Goal: Use online tool/utility: Utilize a website feature to perform a specific function

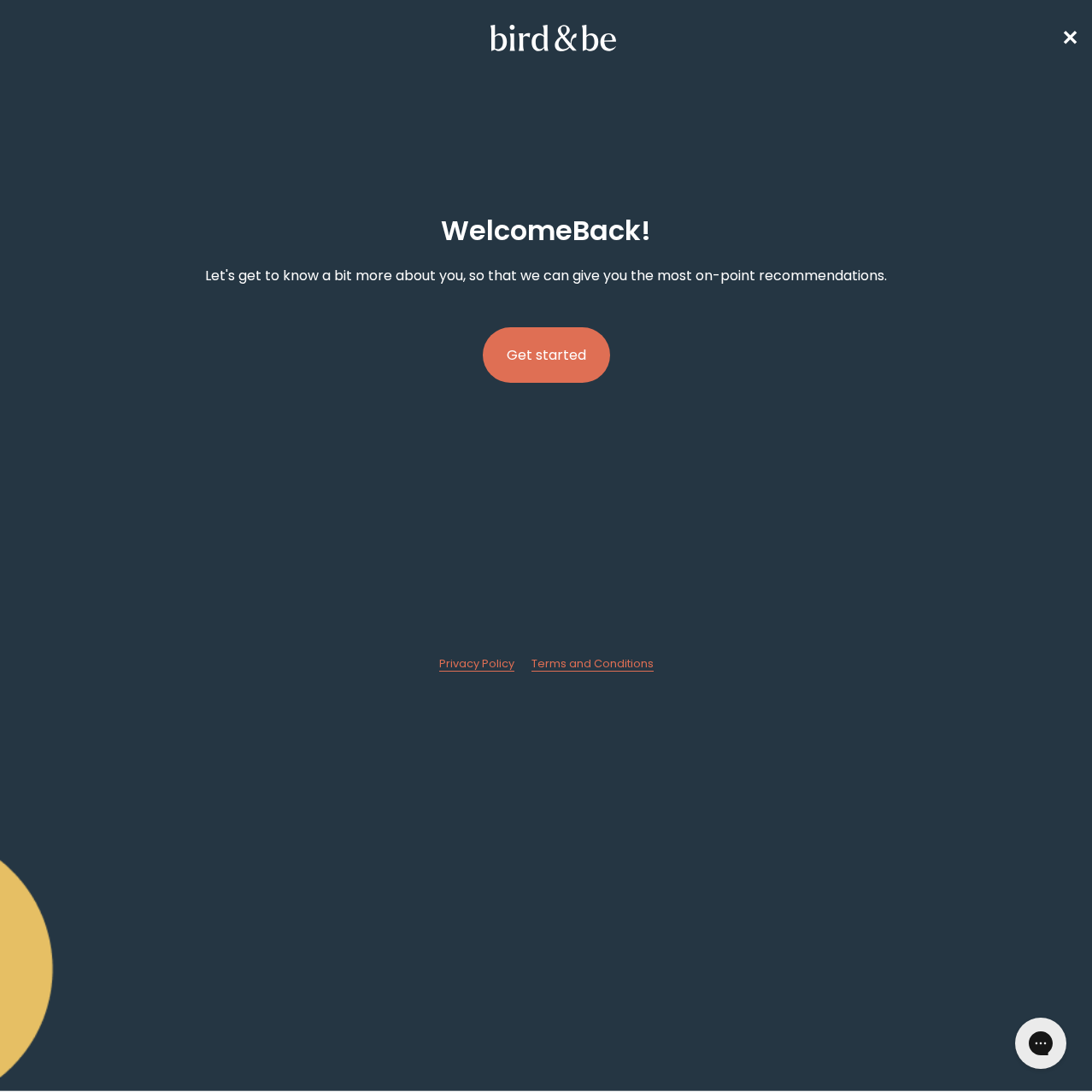
click at [569, 374] on button "Get started" at bounding box center [546, 355] width 127 height 56
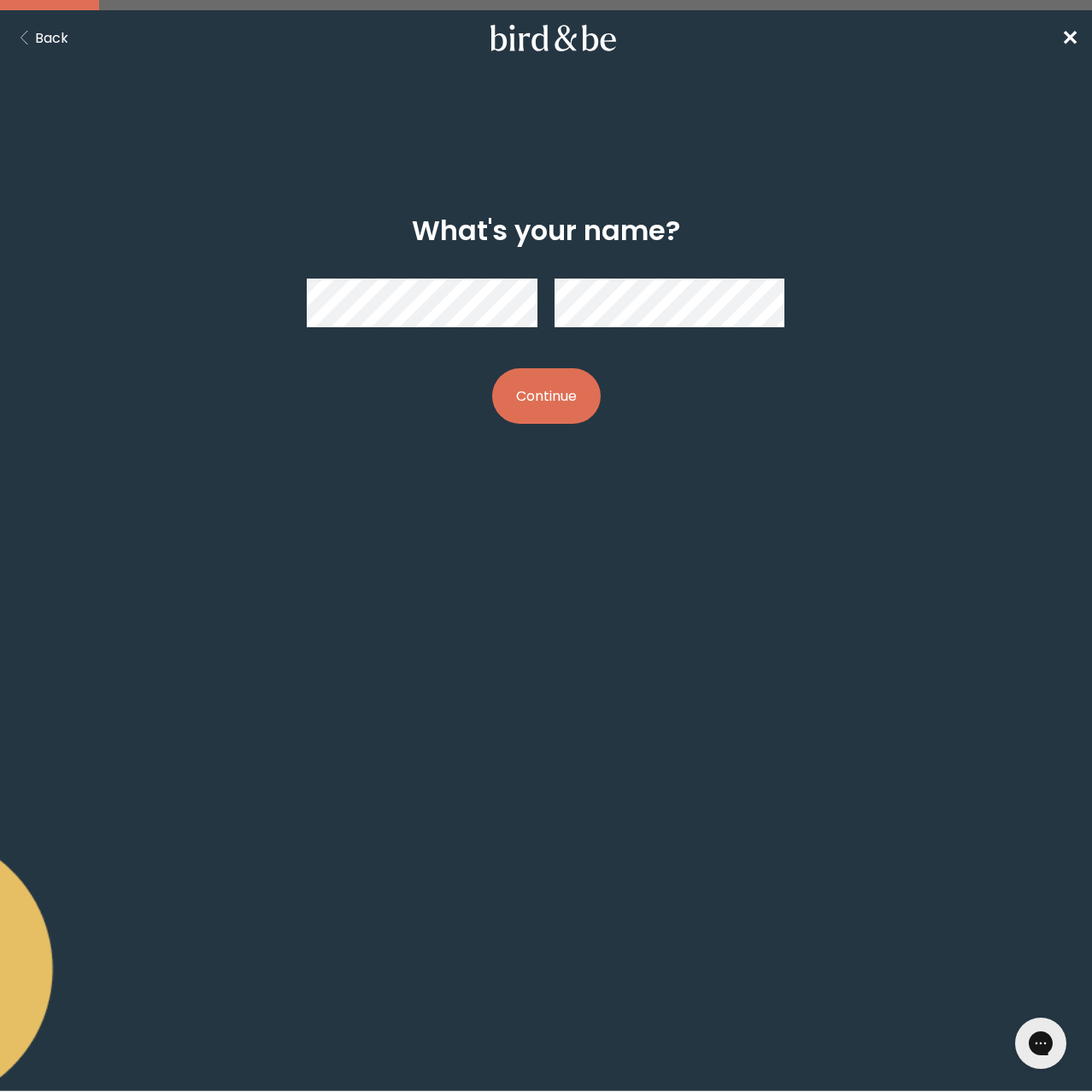
click at [584, 398] on button "Continue" at bounding box center [546, 396] width 108 height 56
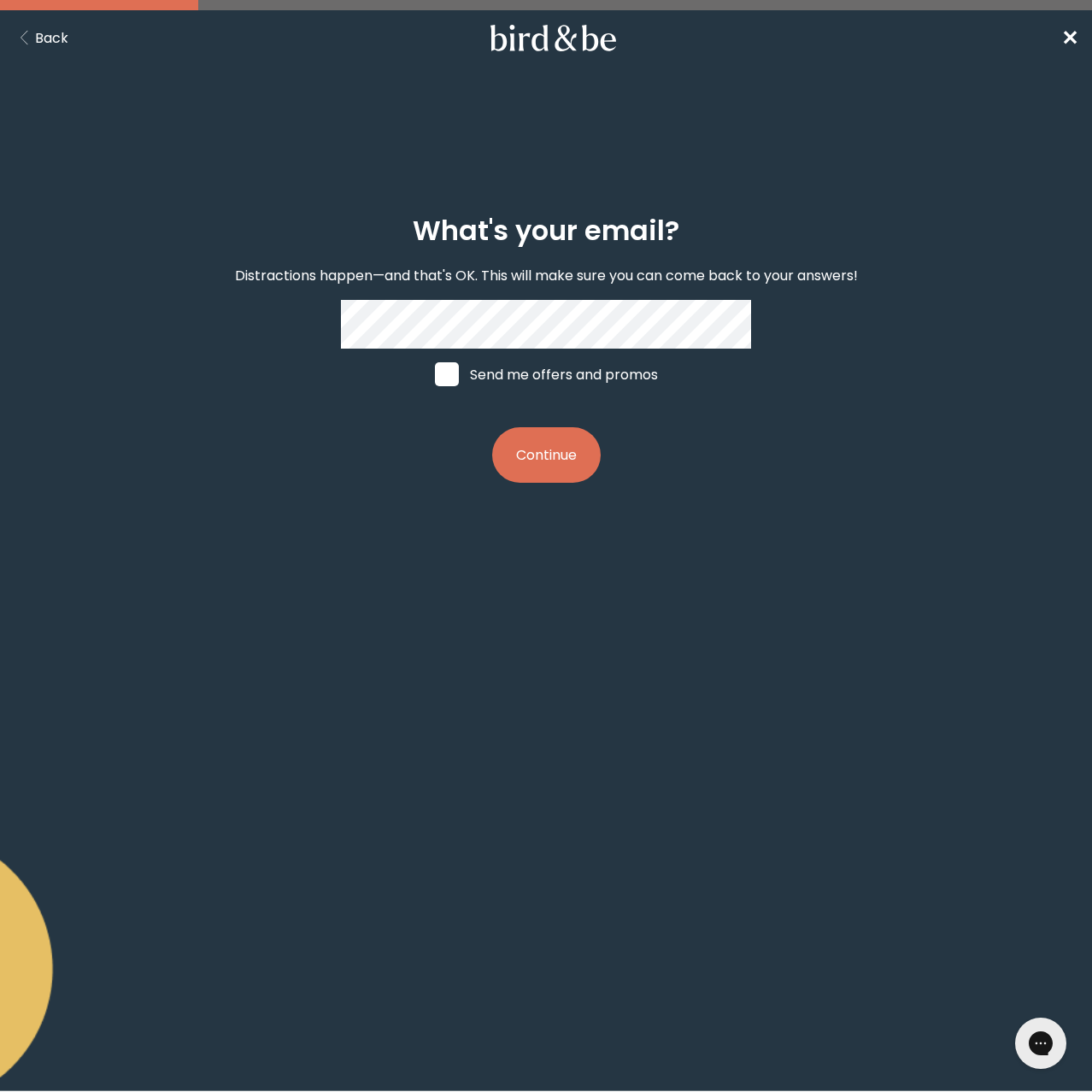
drag, startPoint x: 431, startPoint y: 369, endPoint x: 512, endPoint y: 384, distance: 82.4
click at [432, 369] on label "Send me offers and promos" at bounding box center [546, 374] width 255 height 51
click at [434, 374] on input "Send me offers and promos" at bounding box center [434, 374] width 1 height 1
checkbox input "true"
click at [561, 443] on button "Continue" at bounding box center [546, 455] width 108 height 56
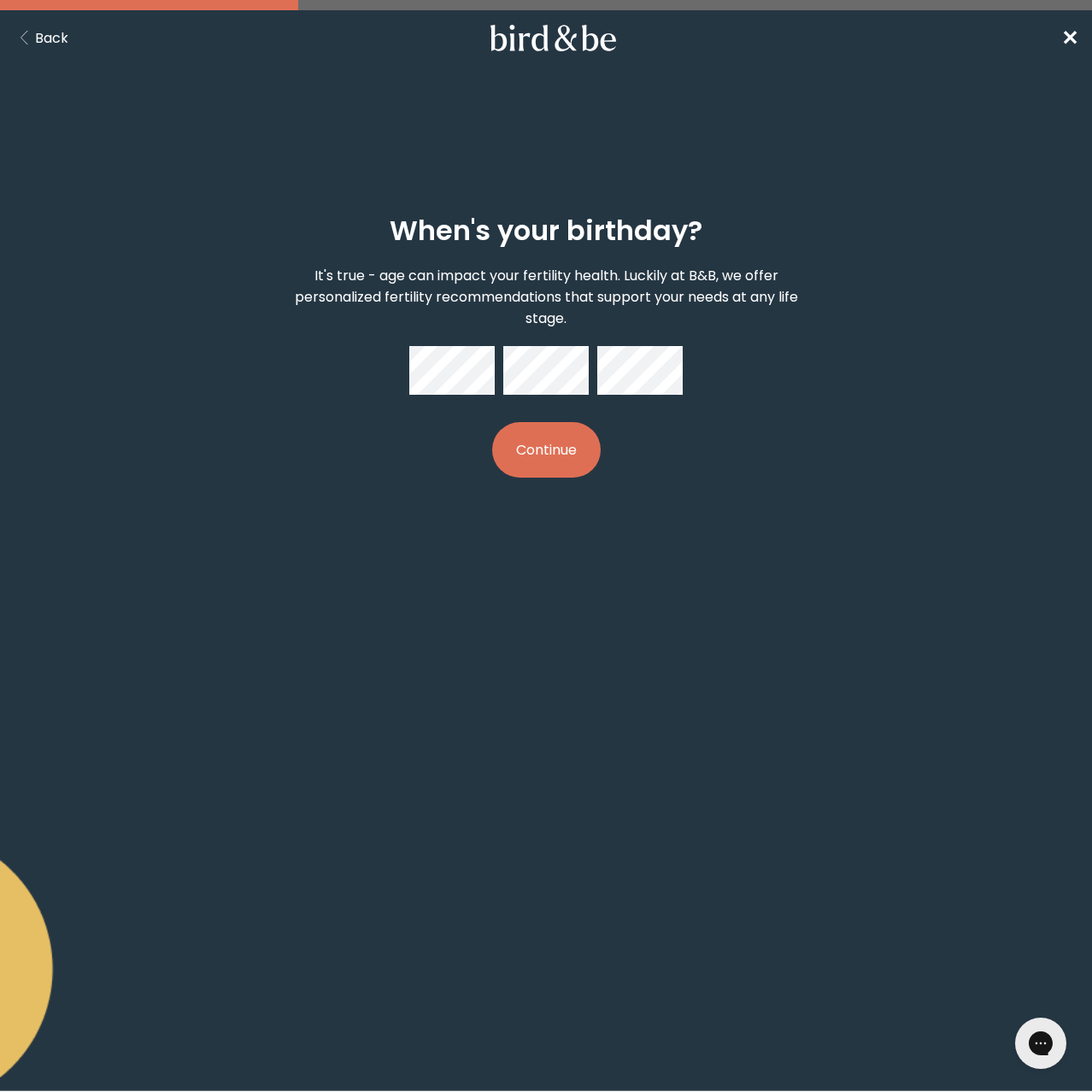
click at [539, 446] on button "Continue" at bounding box center [546, 450] width 108 height 56
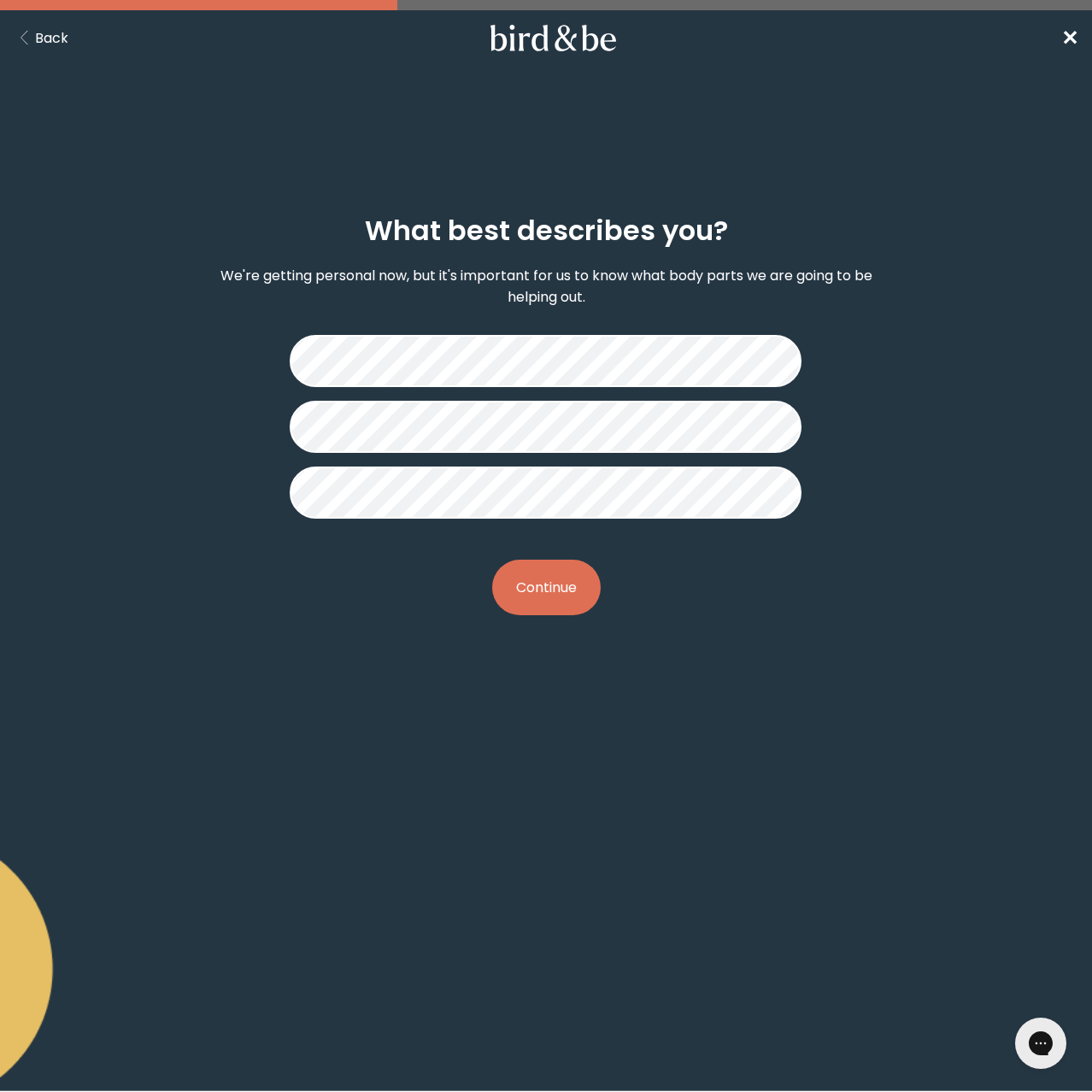
click at [564, 587] on button "Continue" at bounding box center [546, 587] width 108 height 56
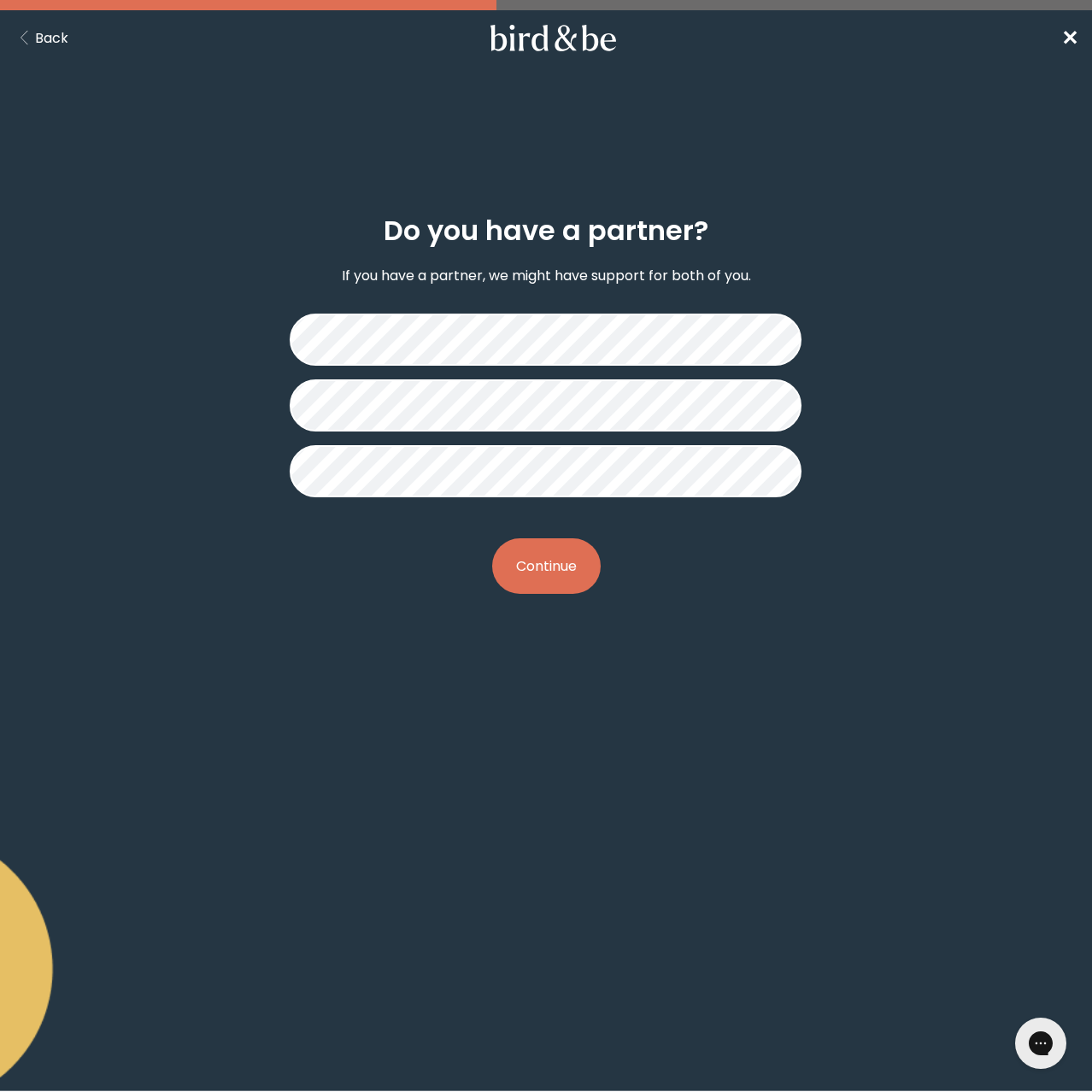
click at [568, 562] on button "Continue" at bounding box center [546, 566] width 108 height 56
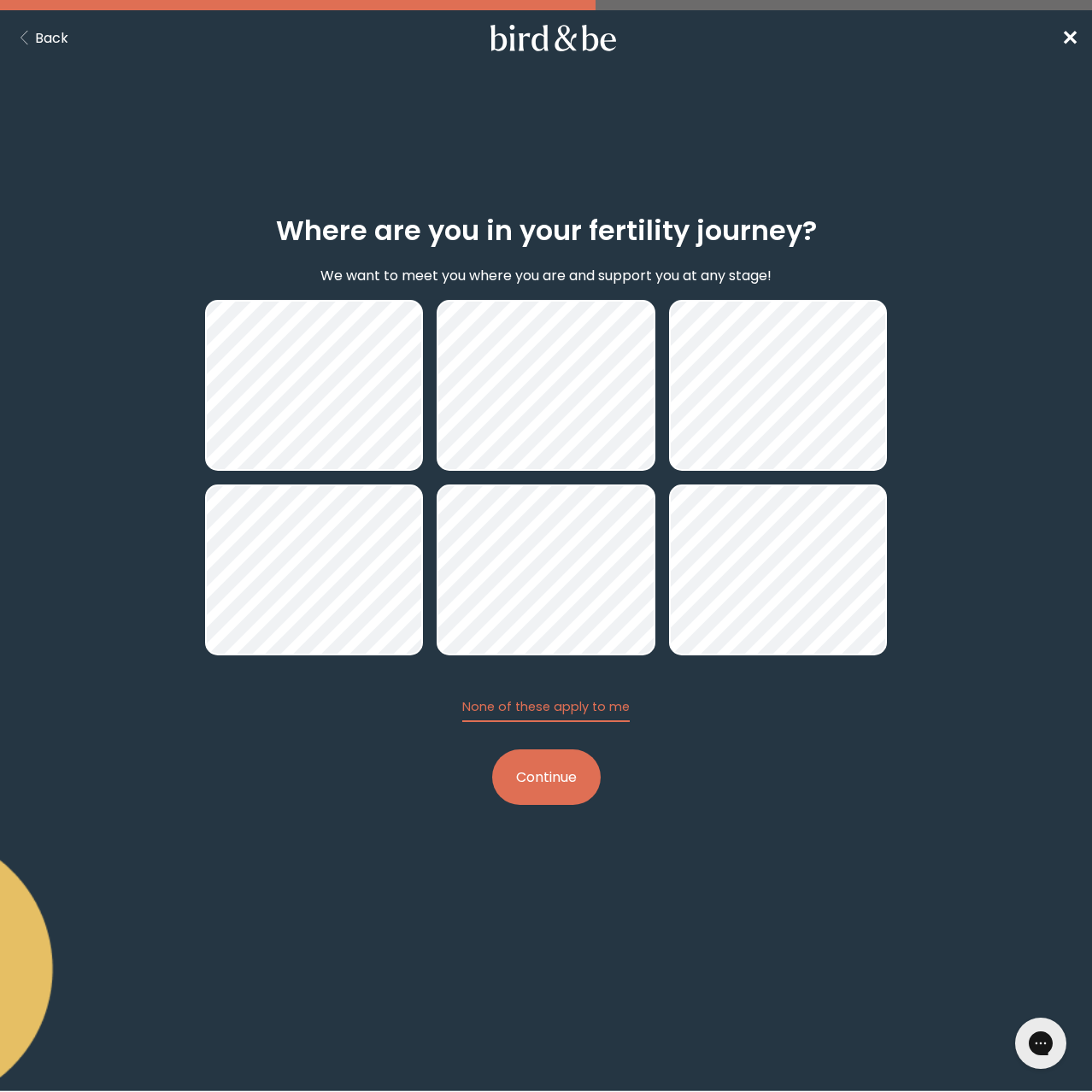
click at [580, 790] on button "Continue" at bounding box center [546, 777] width 108 height 56
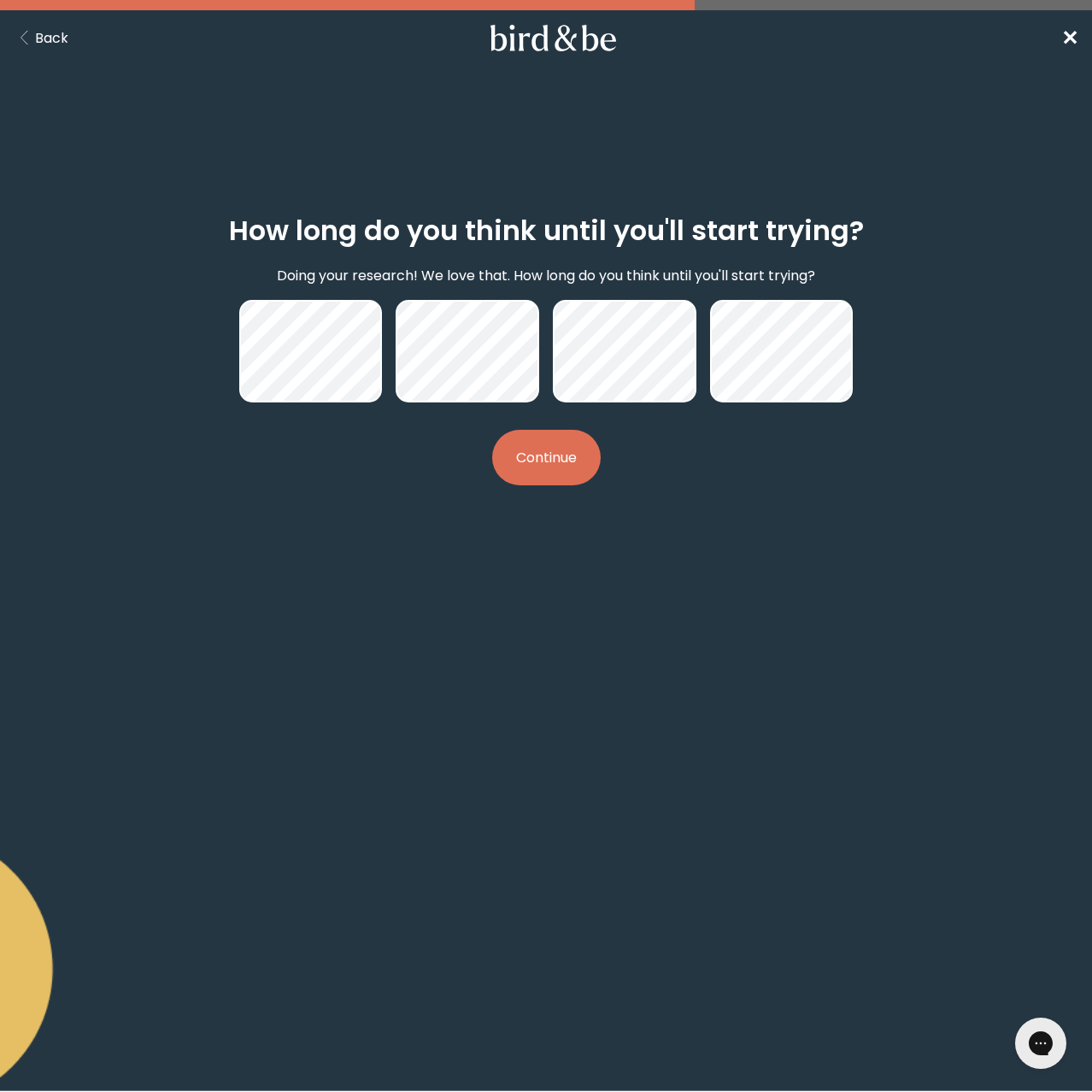
click at [601, 463] on div "How long do you think until you'll start trying? Doing your research! We love t…" at bounding box center [546, 350] width 682 height 325
click at [580, 457] on button "Continue" at bounding box center [546, 458] width 108 height 56
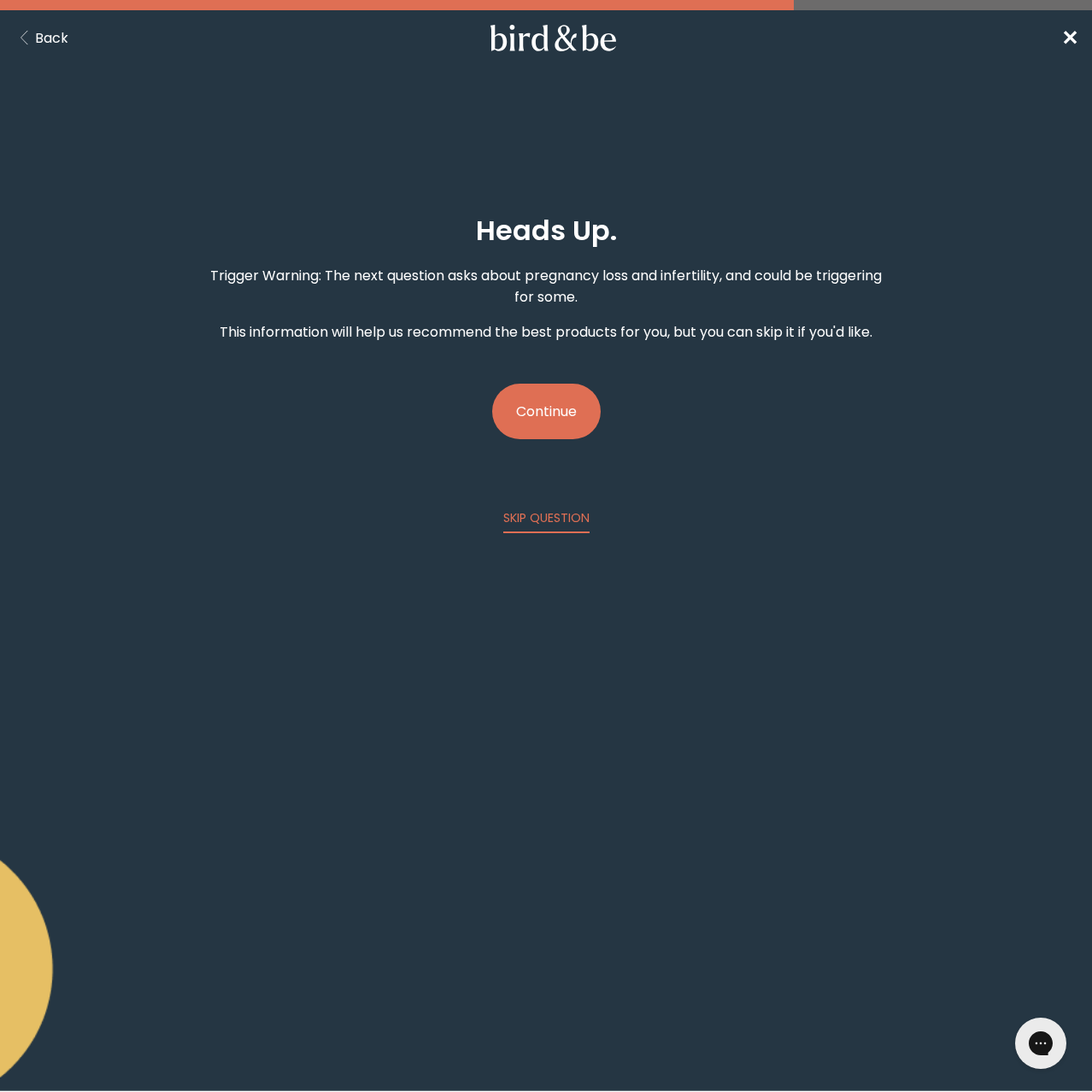
click at [566, 404] on button "Continue" at bounding box center [546, 411] width 108 height 56
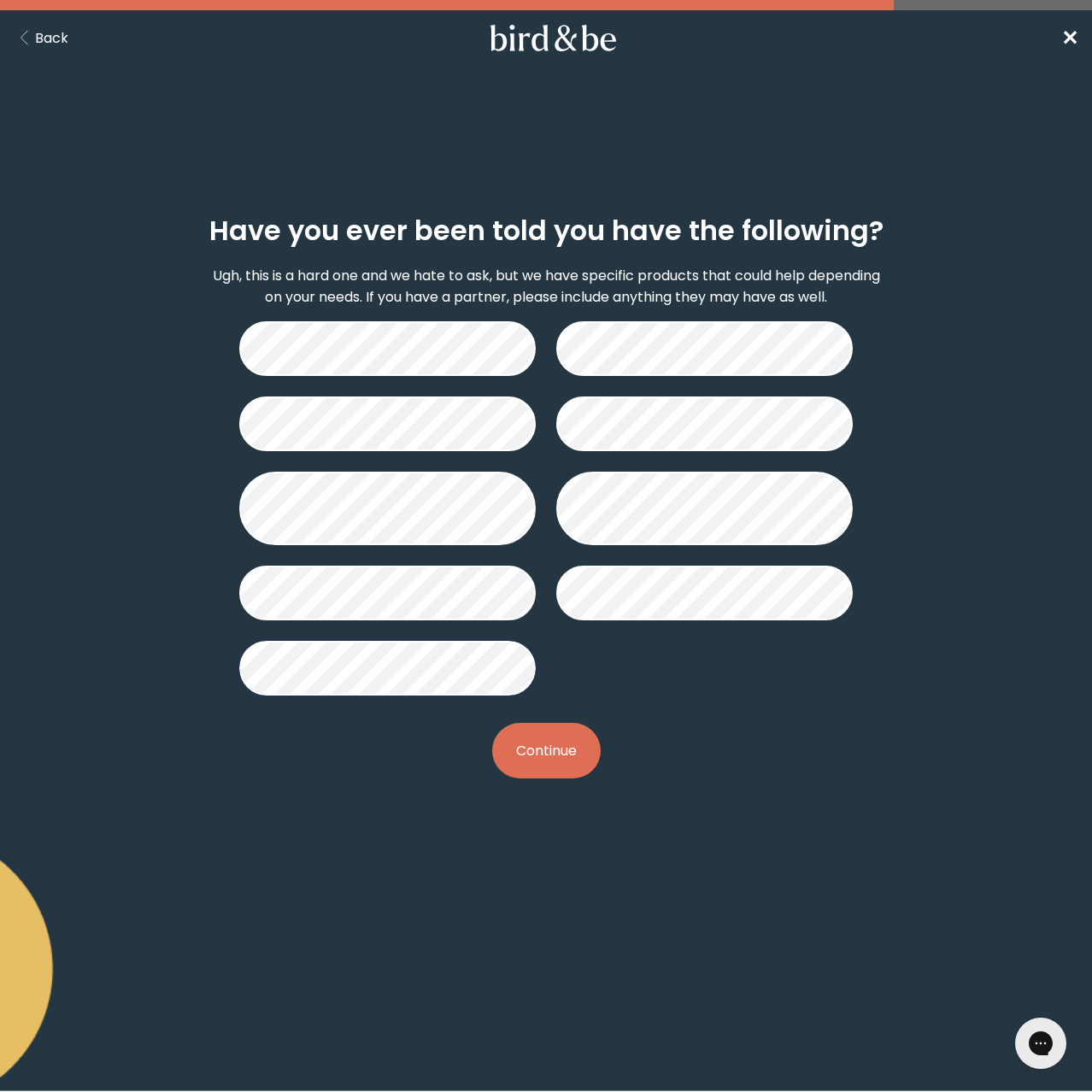
click at [540, 734] on button "Continue" at bounding box center [546, 750] width 108 height 56
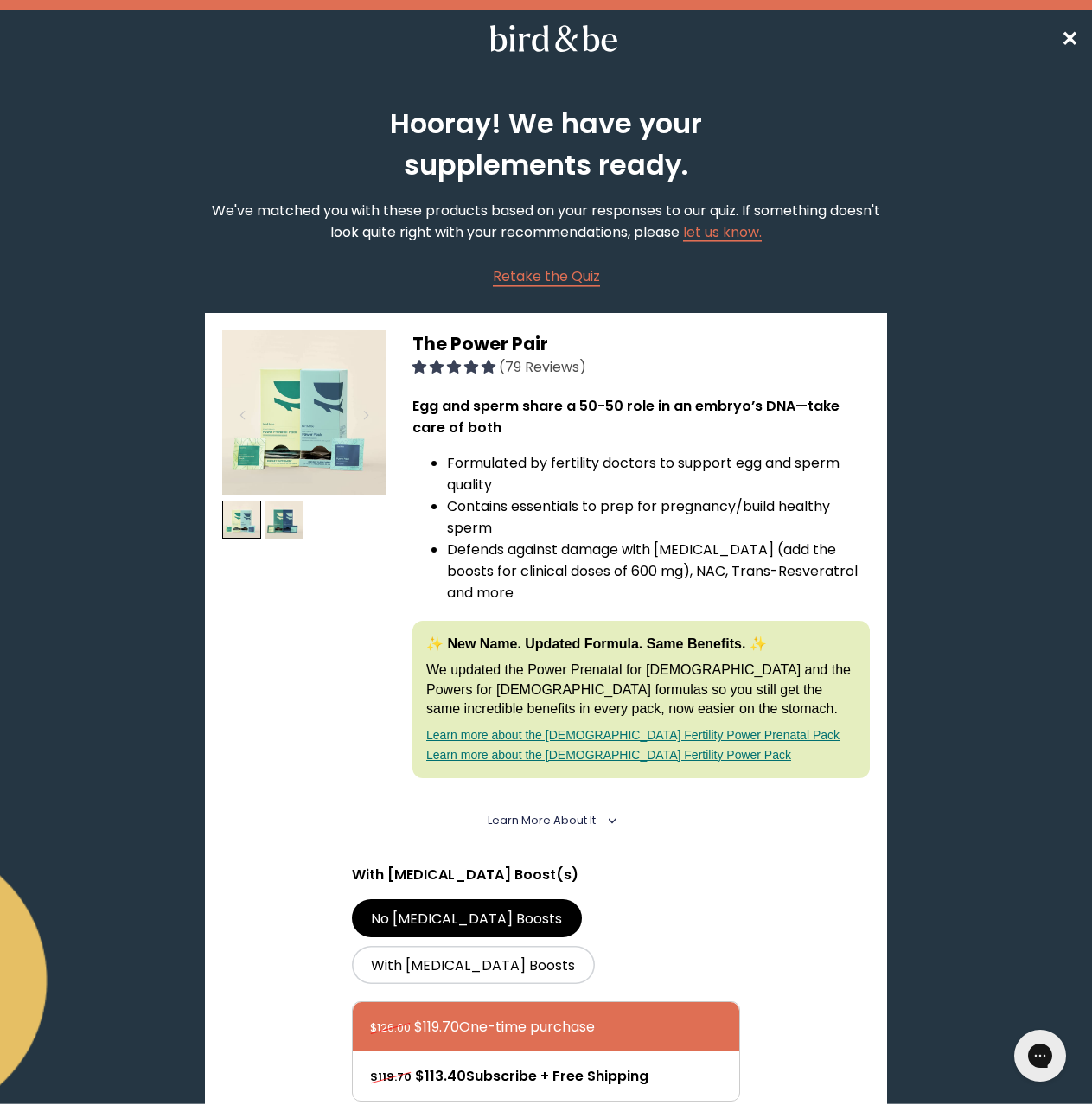
click at [1073, 31] on span "✕" at bounding box center [1070, 38] width 18 height 28
